Goal: Task Accomplishment & Management: Manage account settings

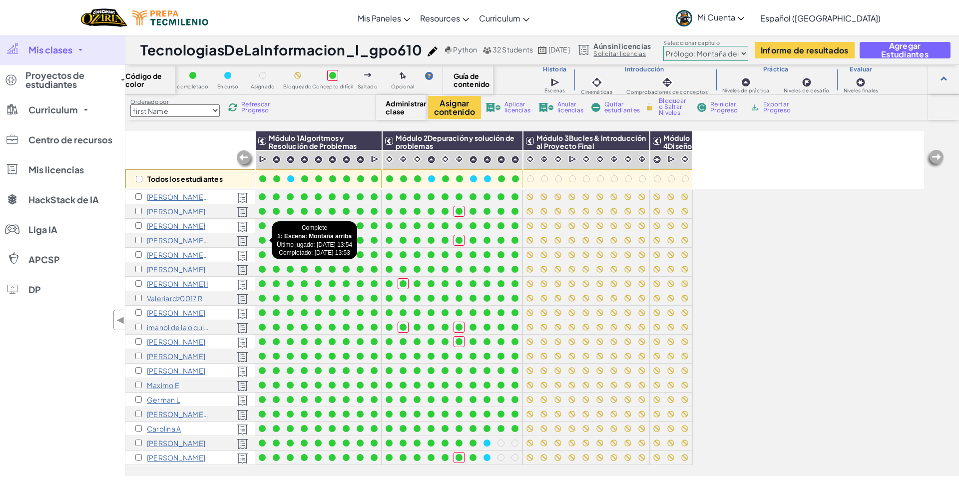
select select "first Name"
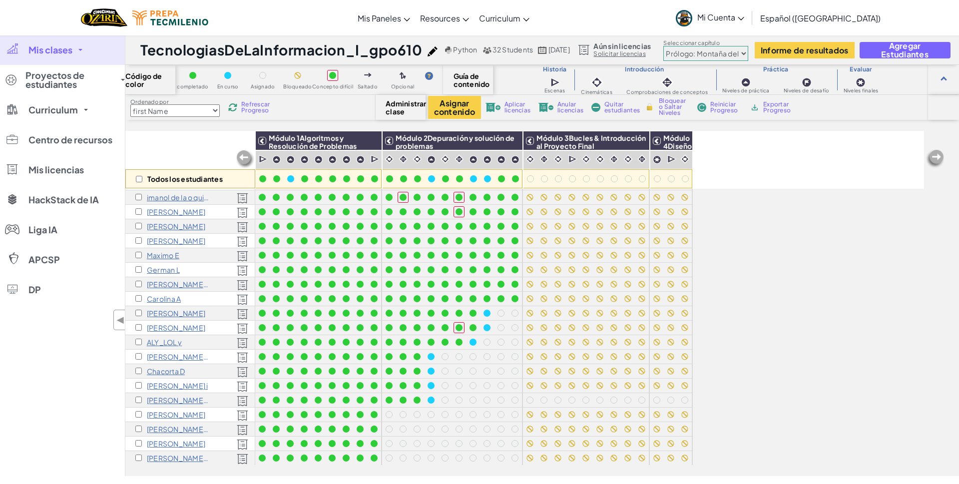
click at [159, 326] on p "[PERSON_NAME]" at bounding box center [176, 328] width 58 height 8
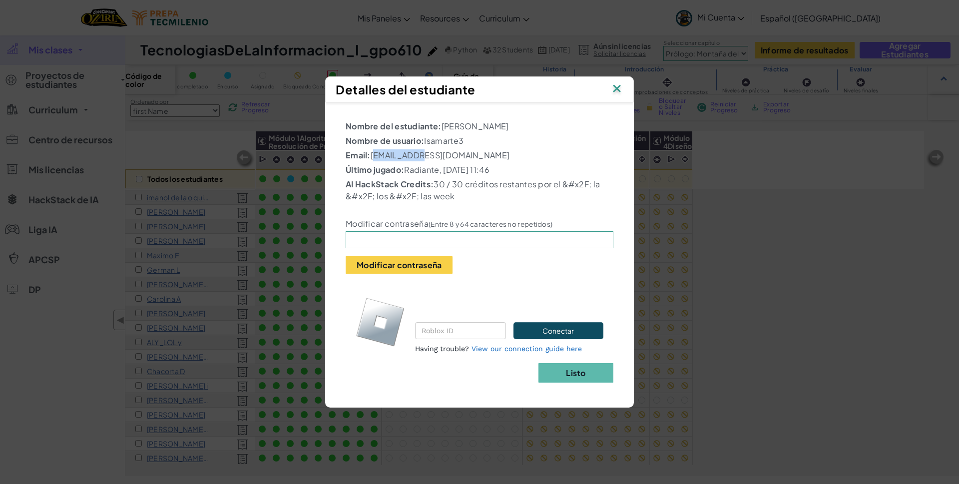
drag, startPoint x: 372, startPoint y: 156, endPoint x: 417, endPoint y: 154, distance: 44.5
click at [417, 154] on p "Email: [EMAIL_ADDRESS][DOMAIN_NAME]" at bounding box center [479, 155] width 268 height 12
copy p "al07189506"
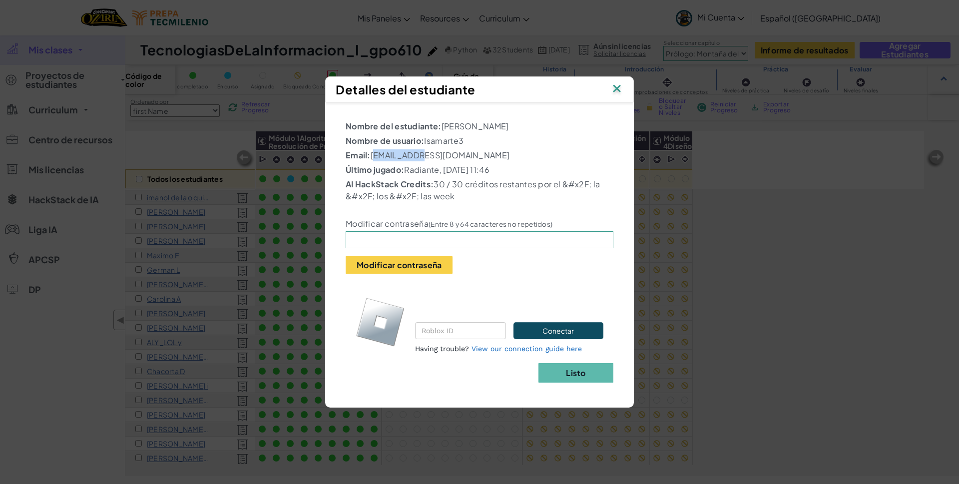
click at [617, 85] on img at bounding box center [616, 89] width 13 height 15
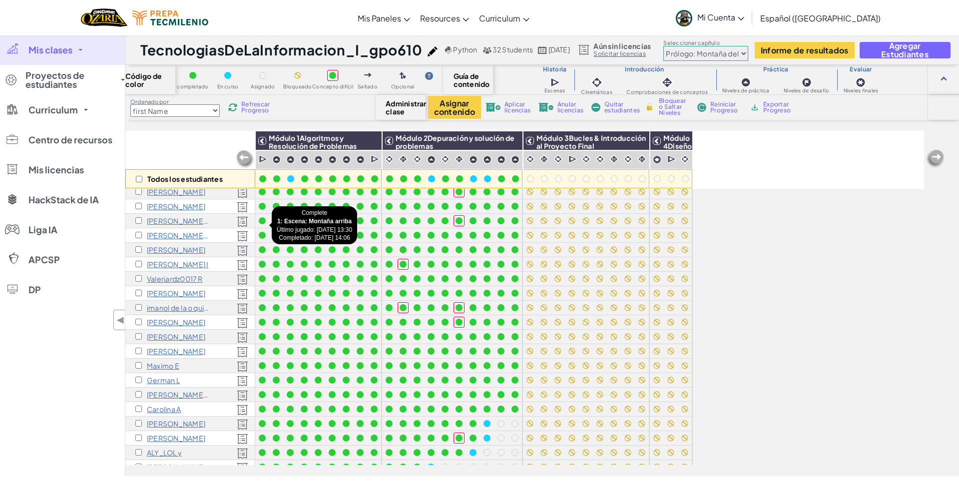
scroll to position [0, 0]
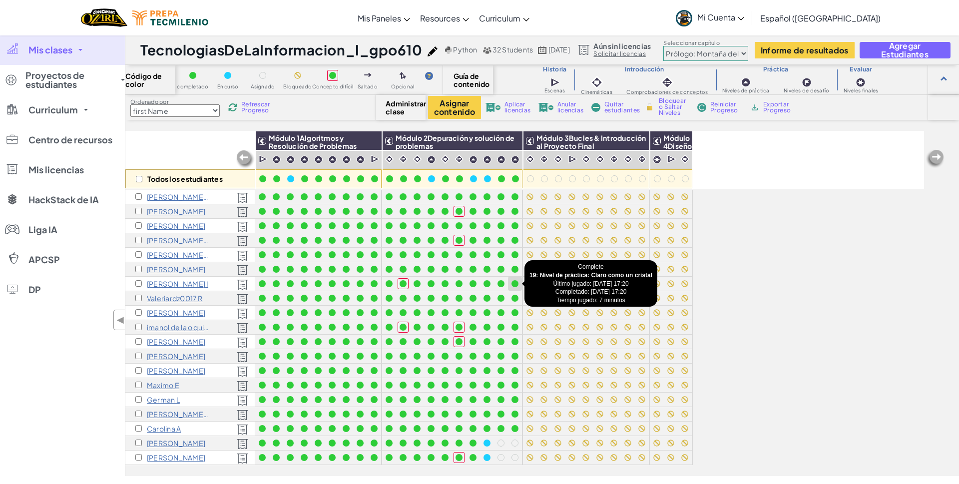
click at [515, 283] on div at bounding box center [514, 283] width 7 height 7
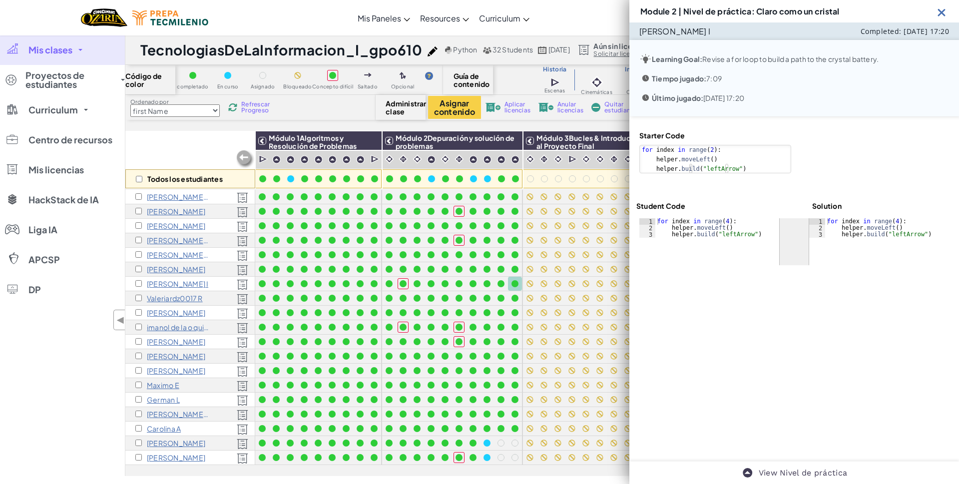
click at [942, 10] on img at bounding box center [941, 12] width 12 height 12
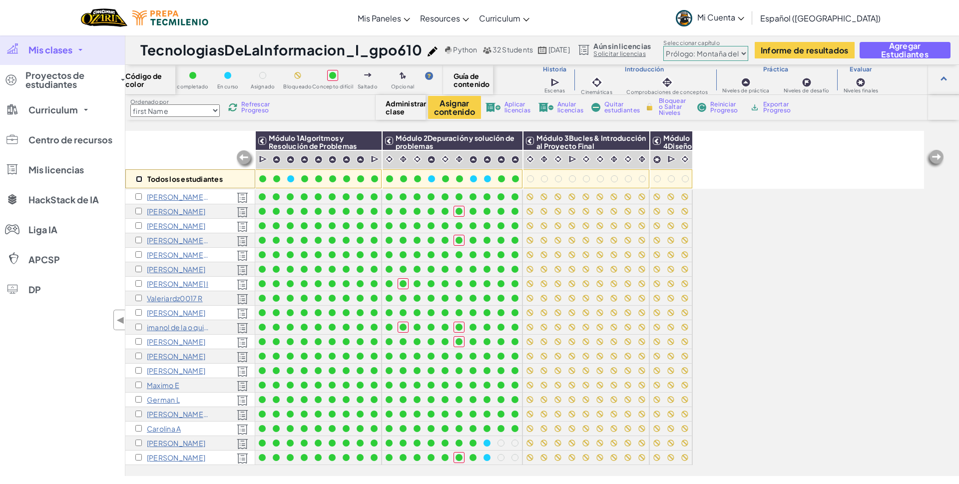
click at [139, 176] on input "checkbox" at bounding box center [139, 179] width 6 height 6
checkbox input "true"
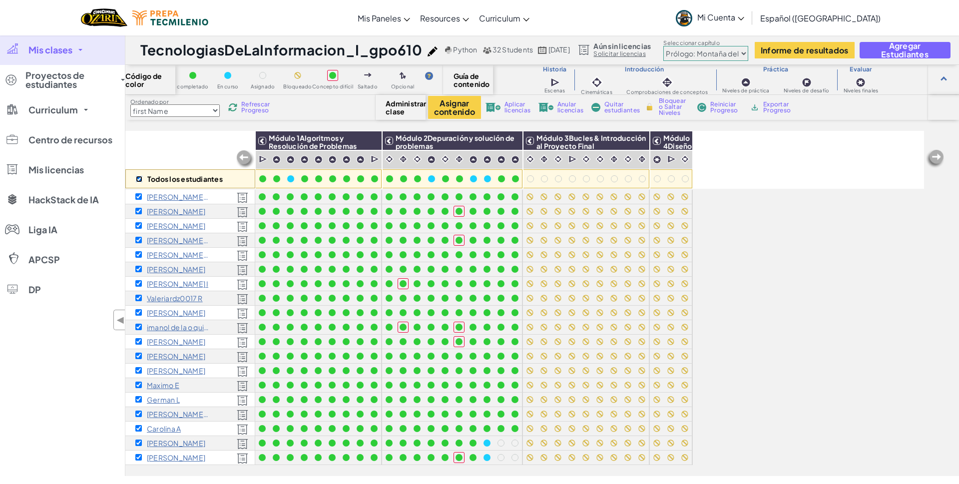
checkbox input "true"
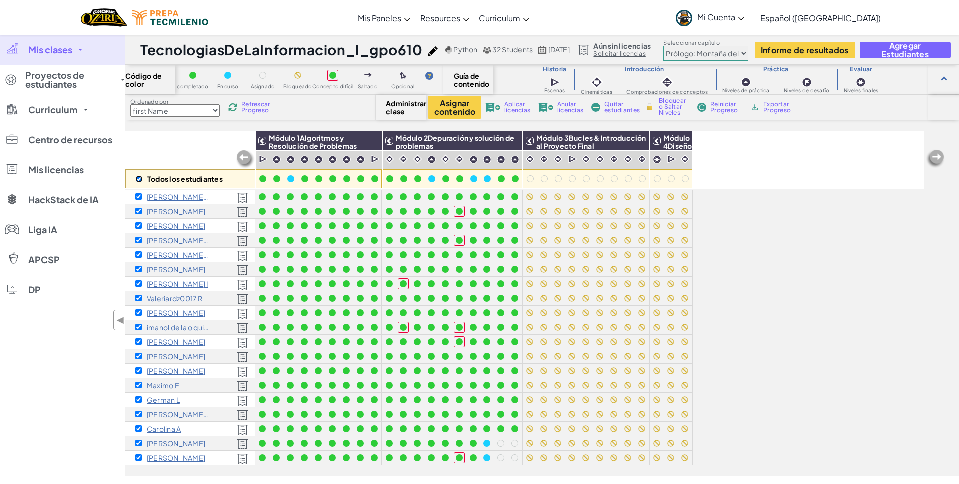
checkbox input "true"
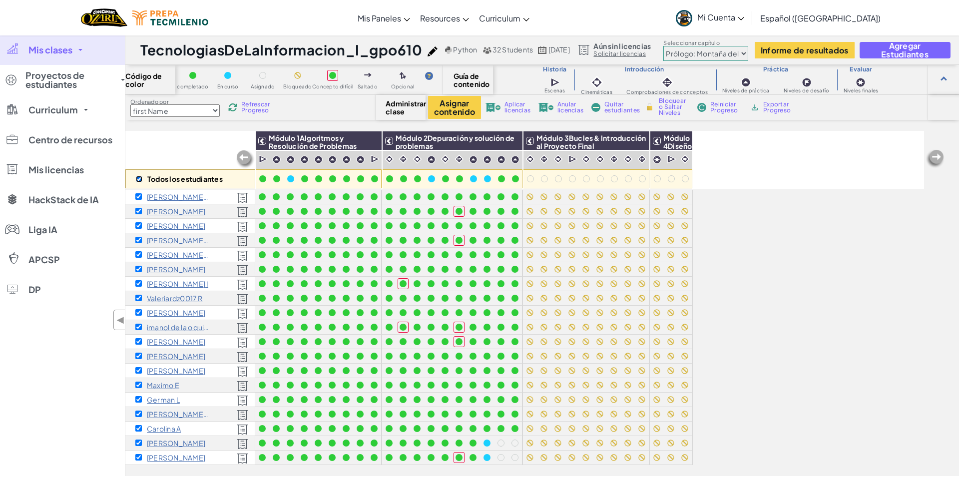
checkbox input "true"
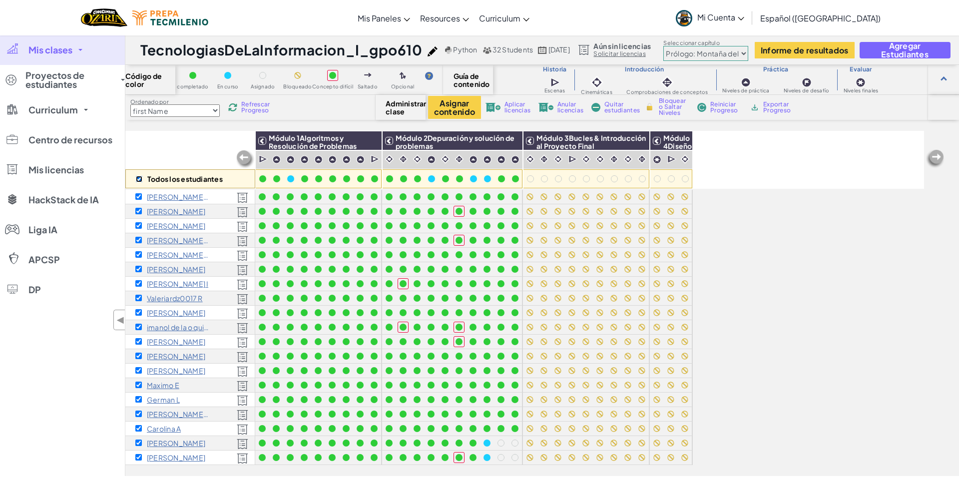
checkbox input "true"
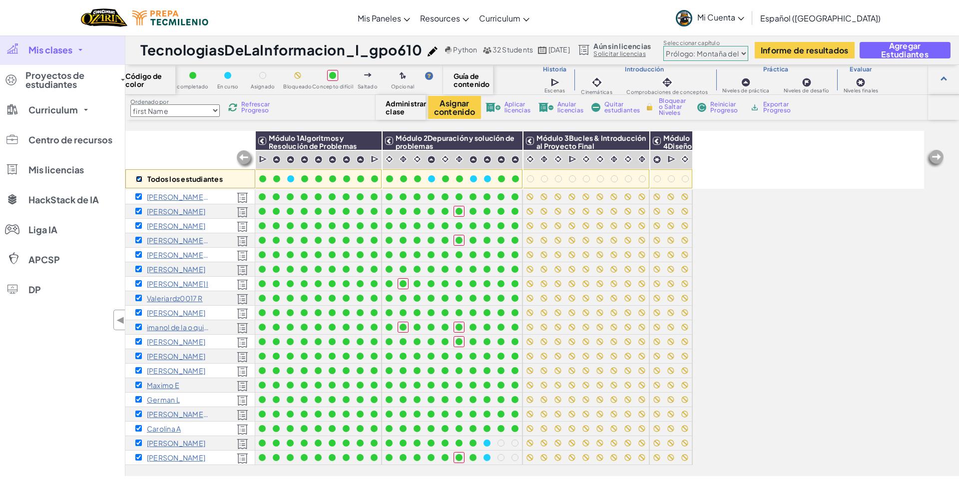
checkbox input "true"
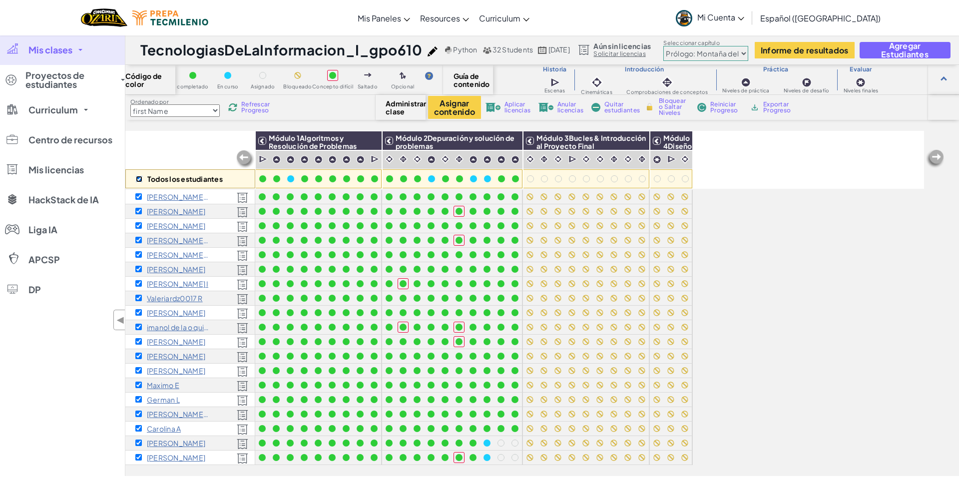
checkbox input "true"
click at [640, 136] on img at bounding box center [638, 140] width 17 height 15
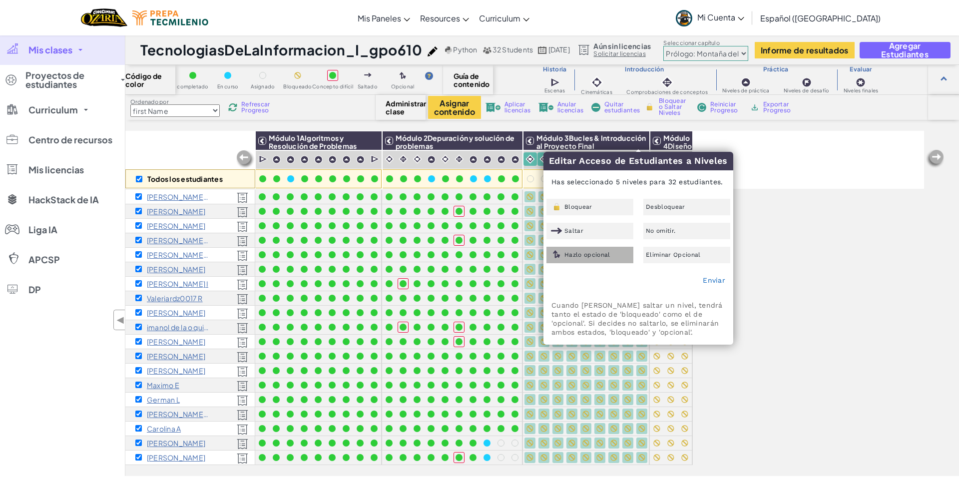
click at [607, 253] on span "Hazlo opcional" at bounding box center [587, 255] width 46 height 6
click at [600, 254] on span "Hazlo opcional" at bounding box center [587, 255] width 46 height 6
click at [656, 207] on span "Desbloquear" at bounding box center [665, 207] width 39 height 6
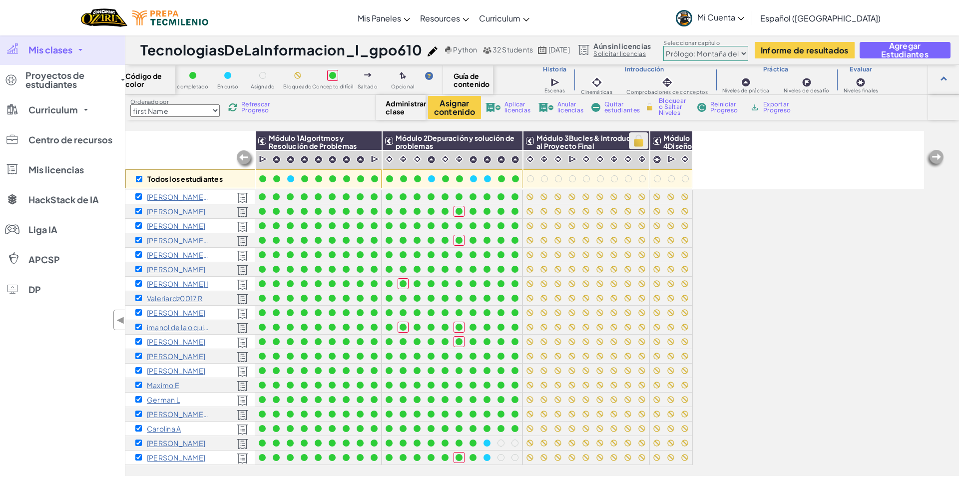
click at [644, 139] on img at bounding box center [638, 140] width 17 height 15
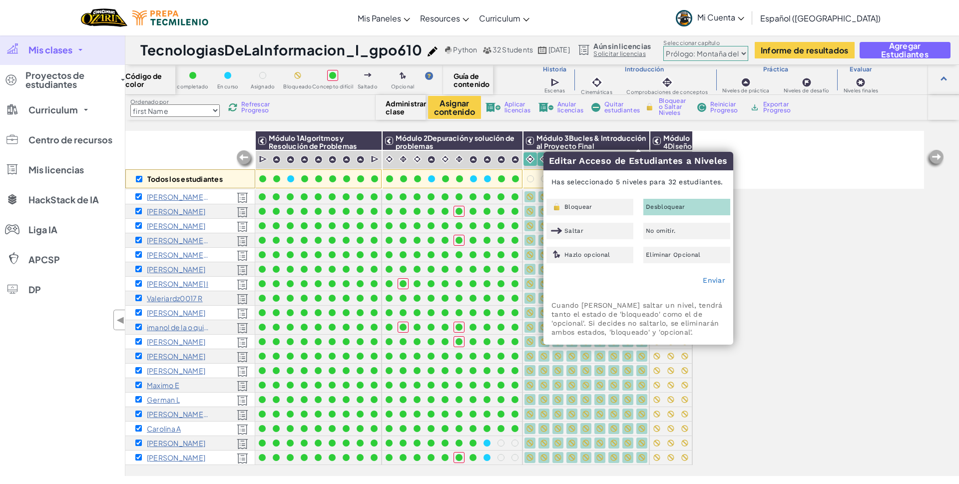
click at [686, 204] on div "Desbloquear" at bounding box center [686, 207] width 87 height 16
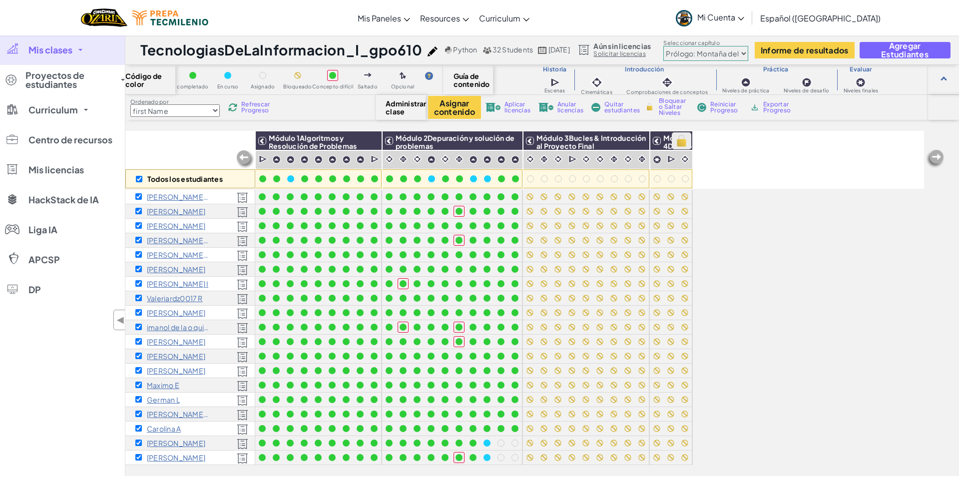
click at [682, 143] on img at bounding box center [680, 140] width 17 height 15
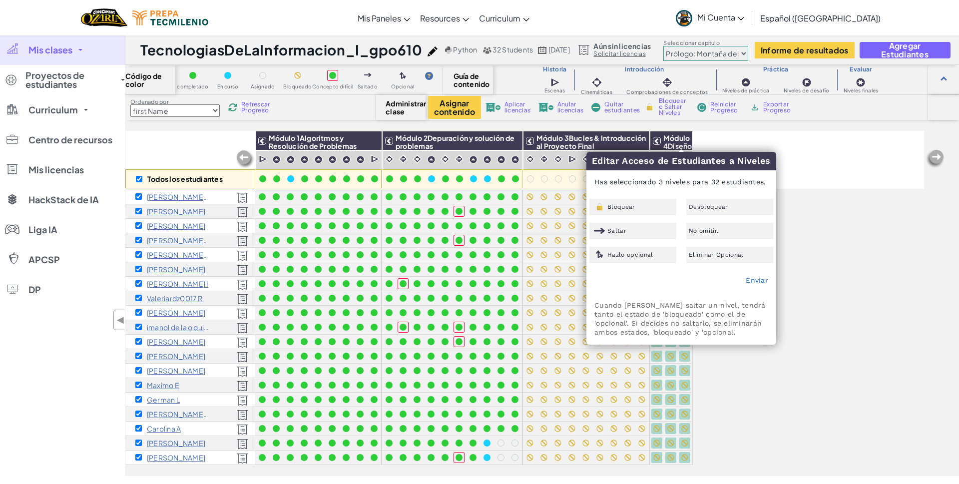
click at [832, 142] on div "Todos los estudiantes Módulo 1Algoritmos y Resolución de Problemas Módulo 2Depu…" at bounding box center [524, 160] width 798 height 58
